Goal: Information Seeking & Learning: Learn about a topic

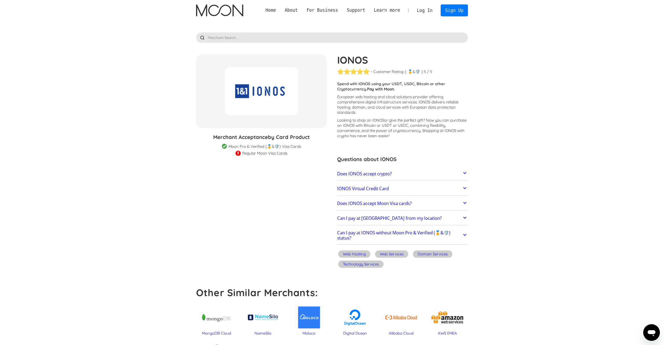
click at [463, 215] on icon at bounding box center [465, 217] width 6 height 6
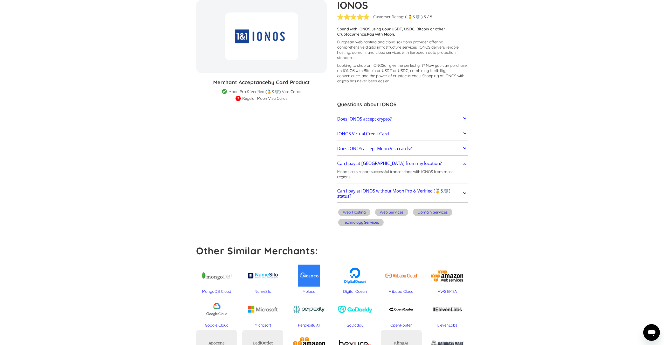
scroll to position [59, 0]
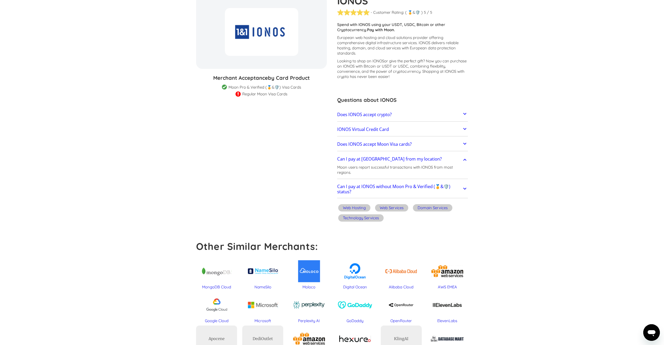
click at [463, 191] on icon at bounding box center [465, 188] width 6 height 6
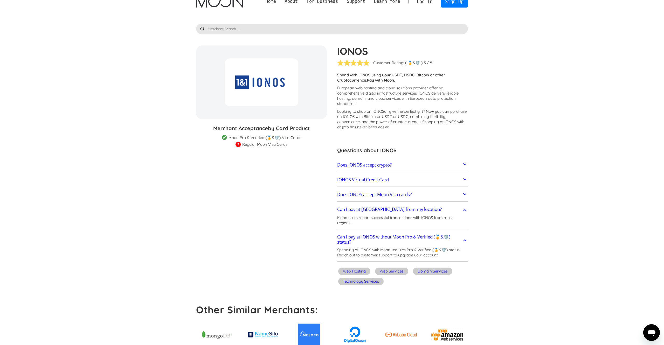
scroll to position [0, 0]
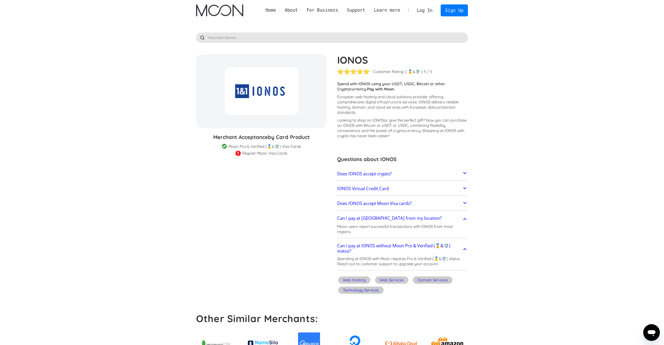
click at [239, 38] on input "text" at bounding box center [332, 37] width 272 height 10
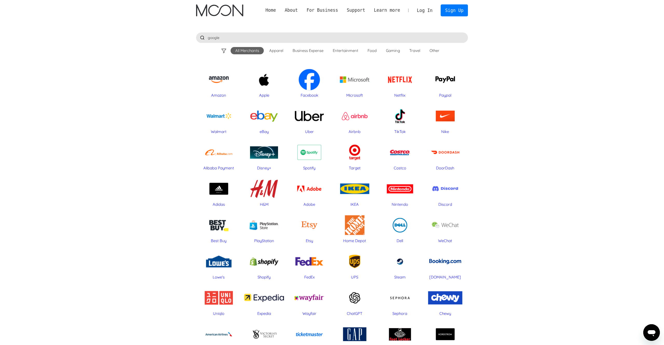
type input "google"
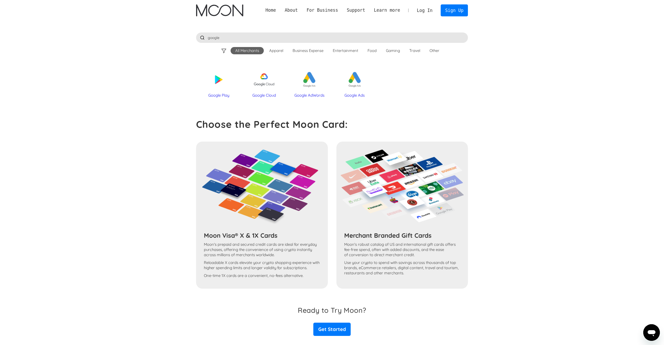
click at [263, 96] on div "Google Cloud" at bounding box center [264, 95] width 40 height 5
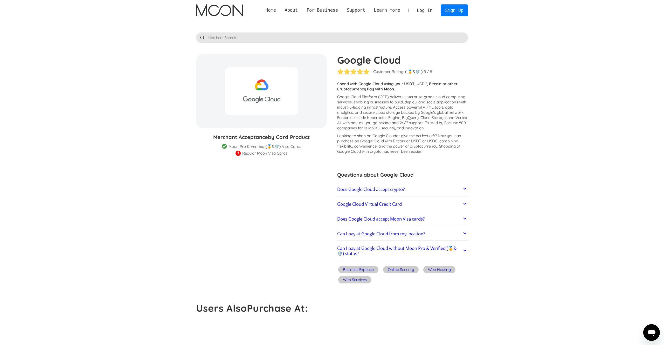
click at [242, 36] on input "text" at bounding box center [332, 37] width 272 height 10
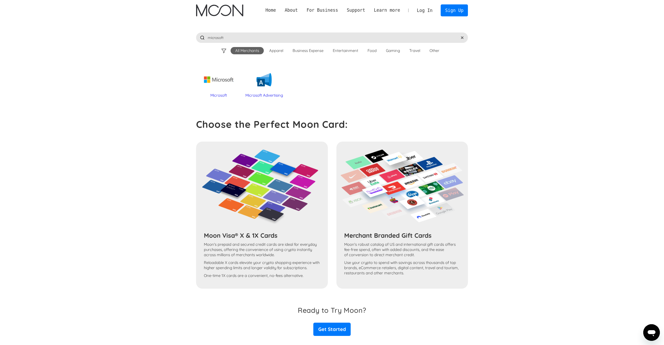
type input "microsoft"
click at [221, 95] on div "Microsoft" at bounding box center [219, 95] width 40 height 5
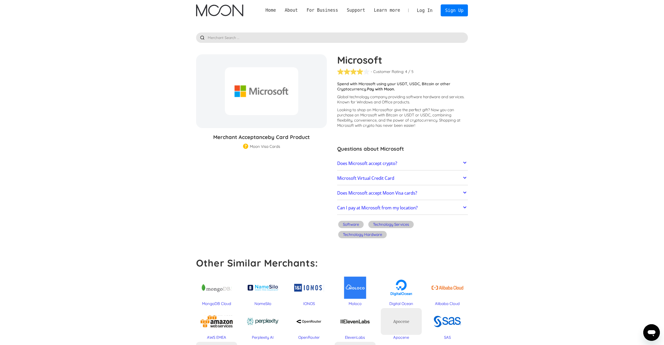
click at [427, 180] on link "Microsoft Virtual Credit Card" at bounding box center [402, 178] width 131 height 11
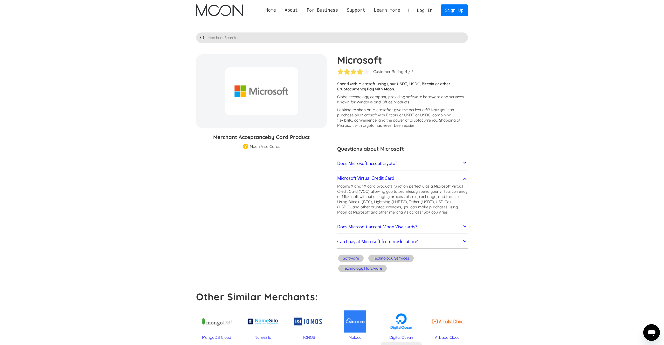
click at [432, 226] on link "Does Microsoft accept Moon Visa cards?" at bounding box center [402, 226] width 131 height 11
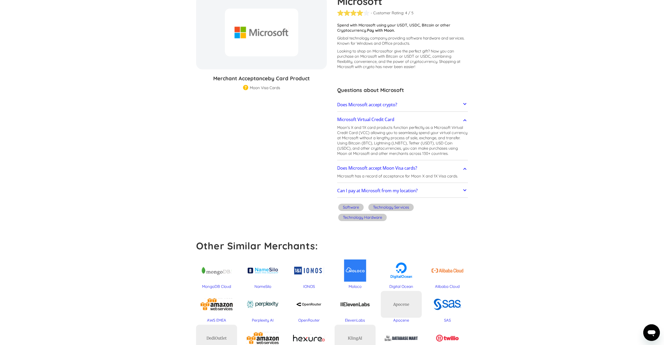
scroll to position [59, 0]
click at [441, 191] on link "Can I pay at Microsoft from my location?" at bounding box center [402, 190] width 131 height 11
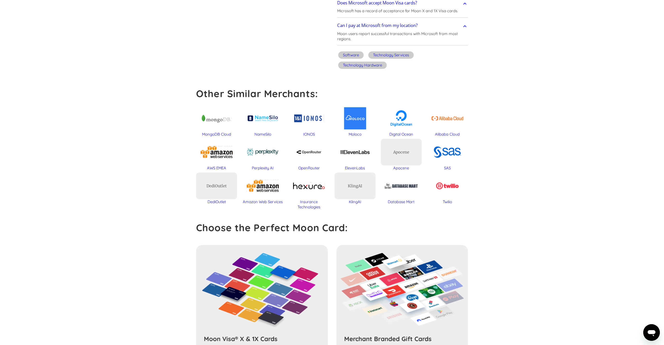
scroll to position [237, 0]
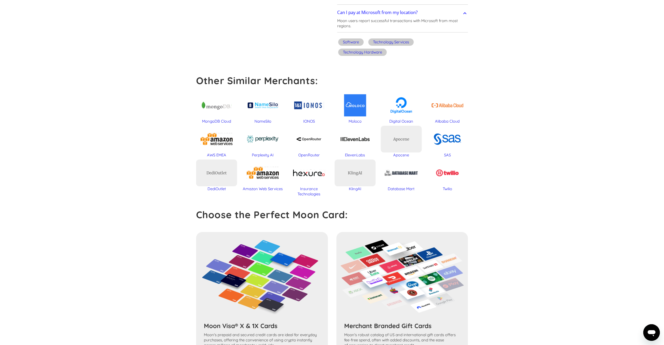
click at [216, 154] on div "AWS EMEA" at bounding box center [216, 154] width 41 height 5
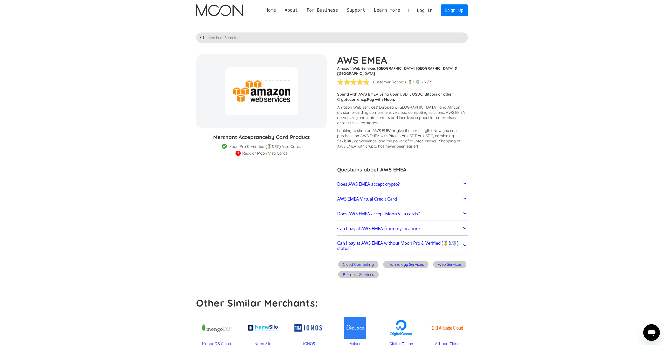
click at [454, 208] on link "Does AWS EMEA accept Moon Visa cards?" at bounding box center [402, 213] width 131 height 11
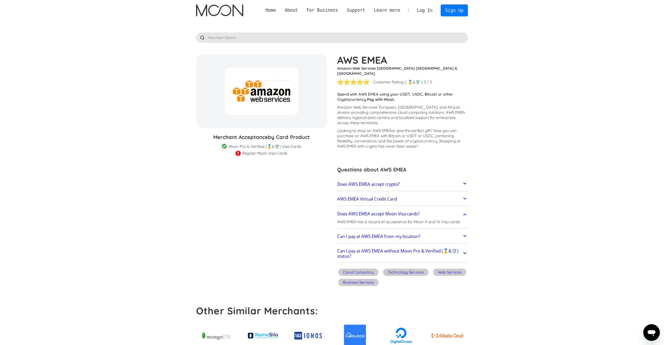
click at [408, 248] on h2 "Can I pay at AWS EMEA without Moon Pro & Verified (🏅&🛡️) status?" at bounding box center [399, 253] width 125 height 10
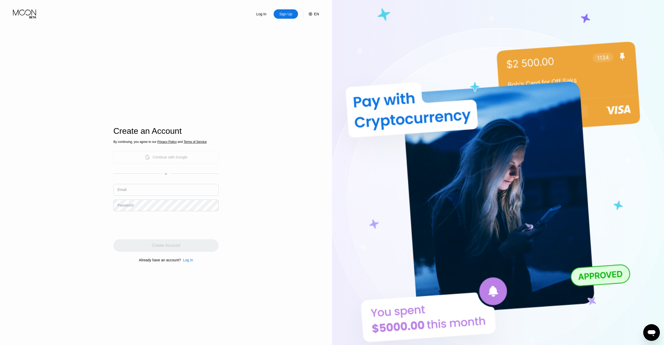
click at [177, 157] on div "Continue with Google" at bounding box center [170, 157] width 35 height 4
